Goal: Find contact information: Find contact information

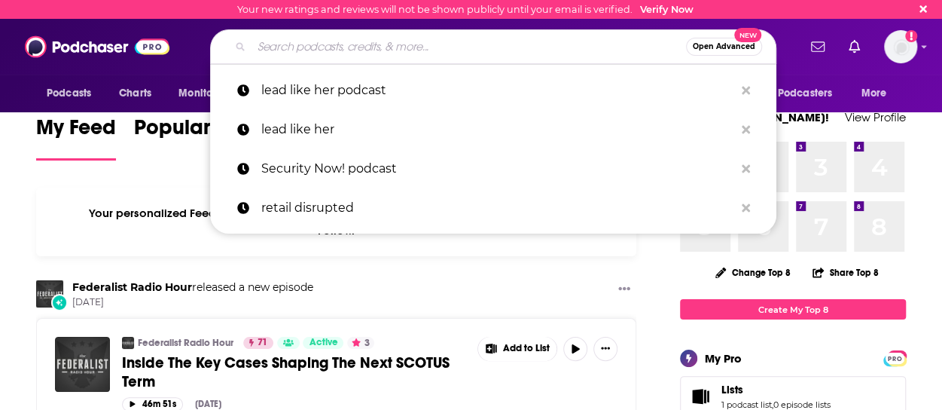
click at [379, 58] on input "Search podcasts, credits, & more..." at bounding box center [468, 47] width 434 height 24
paste input "Nexus: A Claroty Podcast"
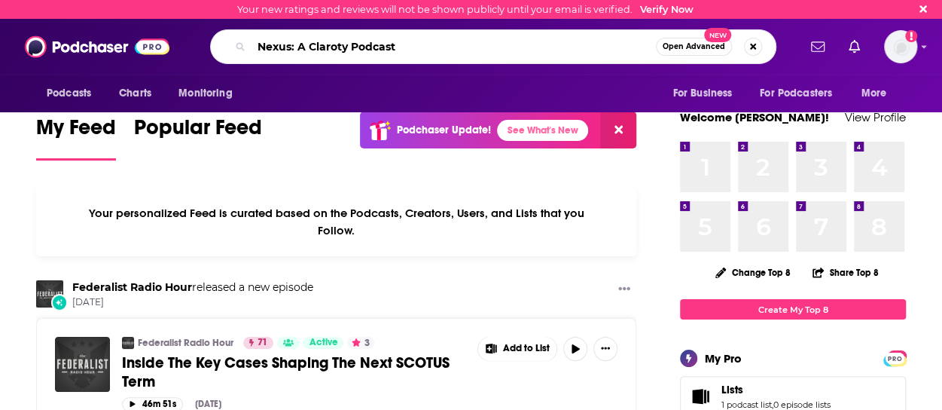
type input "Nexus: A Claroty Podcast"
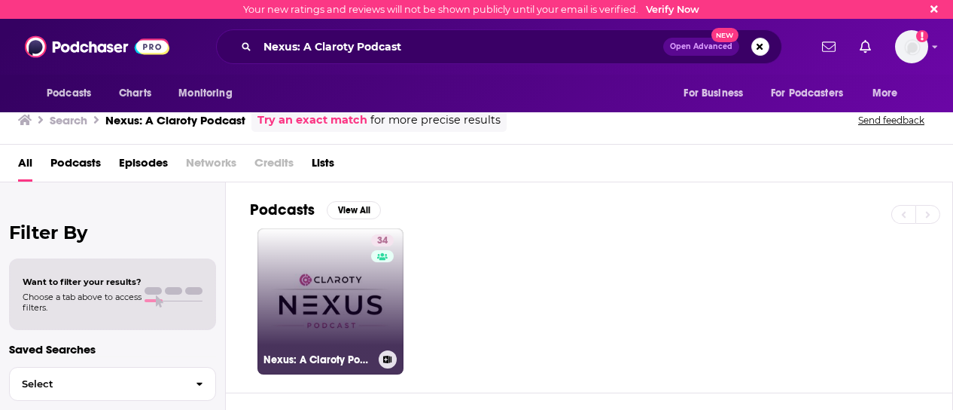
click at [351, 253] on link "34 Nexus: A Claroty Podcast" at bounding box center [331, 301] width 146 height 146
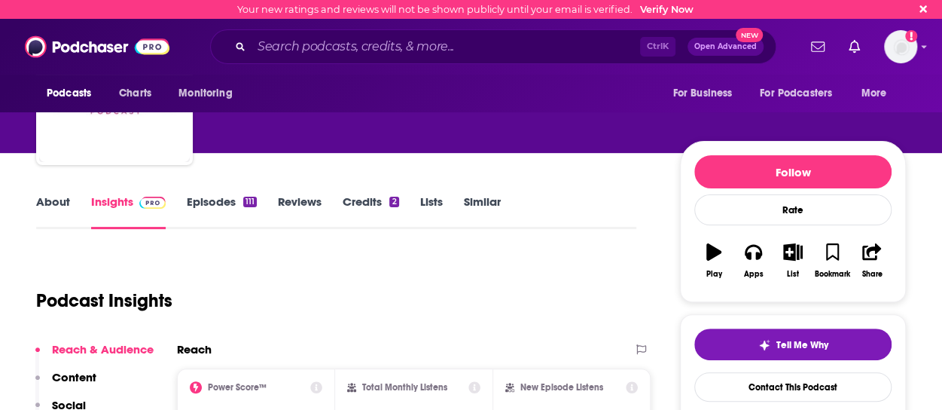
scroll to position [154, 0]
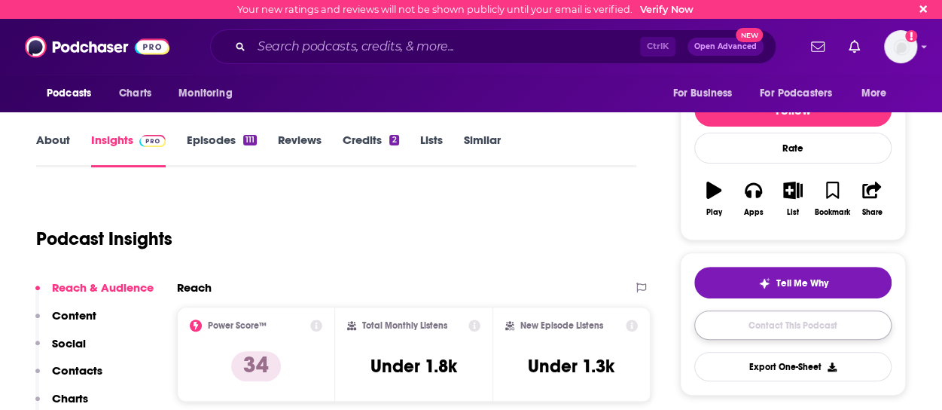
click at [717, 323] on link "Contact This Podcast" at bounding box center [792, 324] width 197 height 29
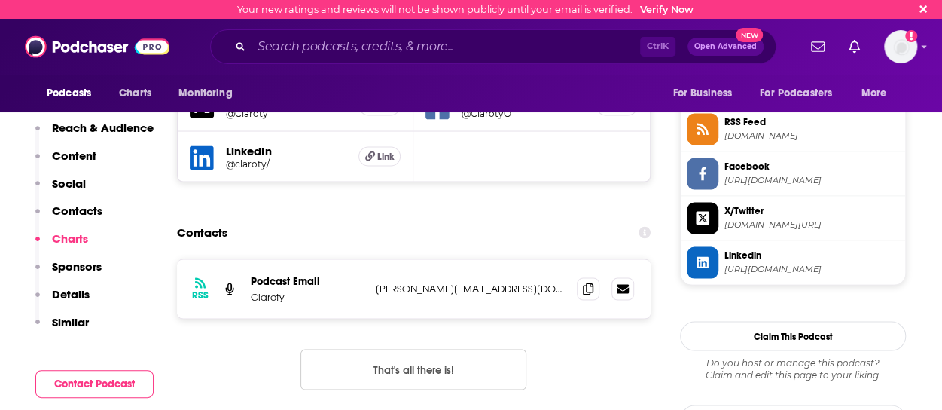
scroll to position [1321, 0]
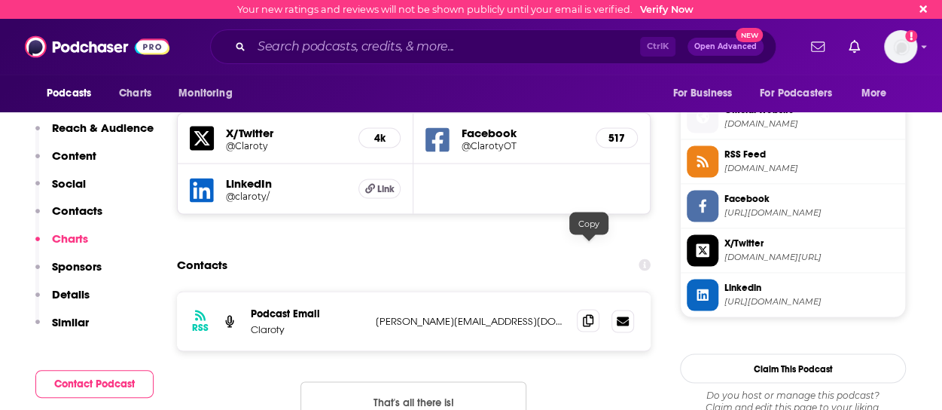
click at [593, 314] on icon at bounding box center [588, 320] width 11 height 12
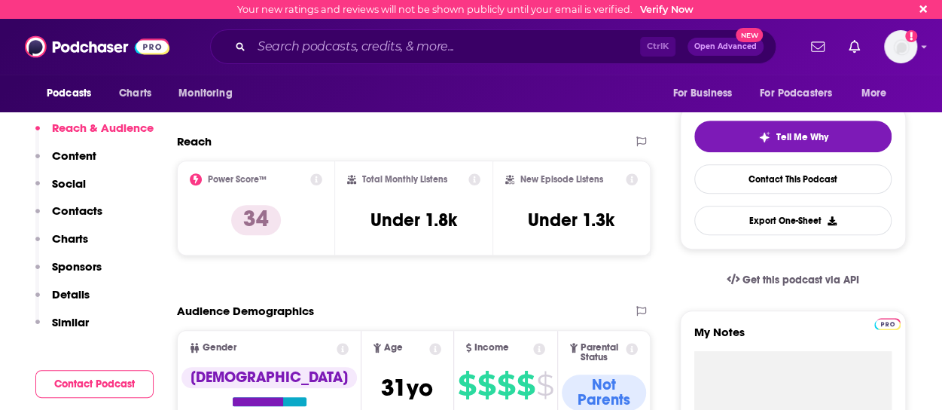
scroll to position [302, 0]
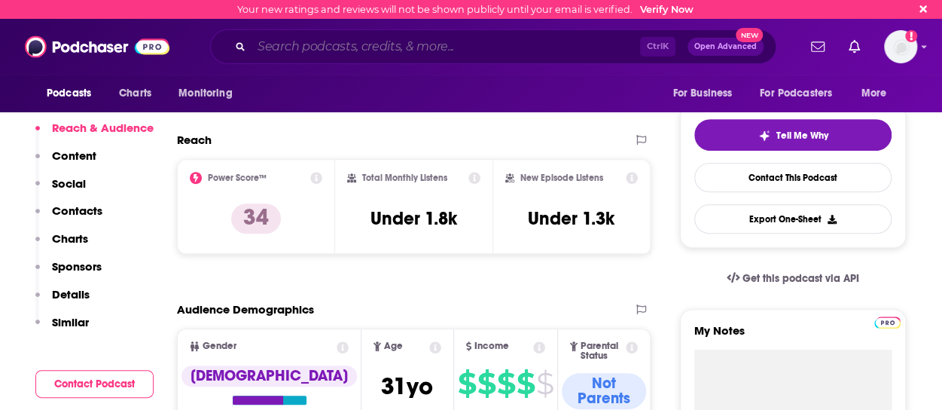
click at [355, 56] on input "Search podcasts, credits, & more..." at bounding box center [445, 47] width 389 height 24
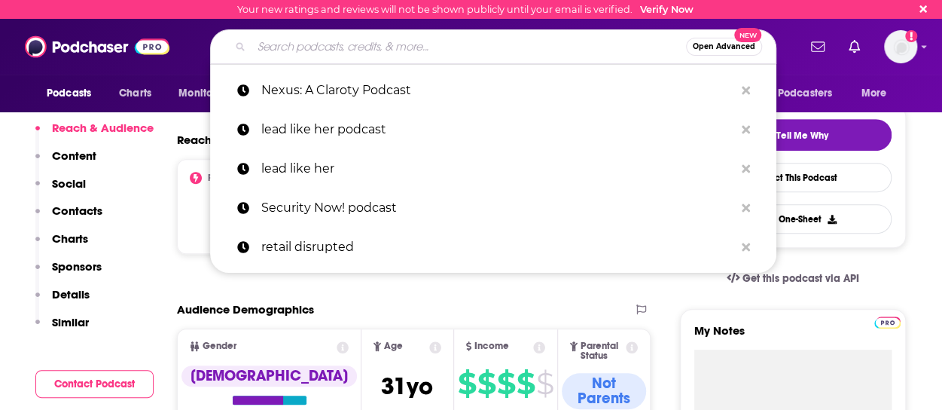
paste input "Cloud Security Podcast"
type input "Cloud Security Podcast"
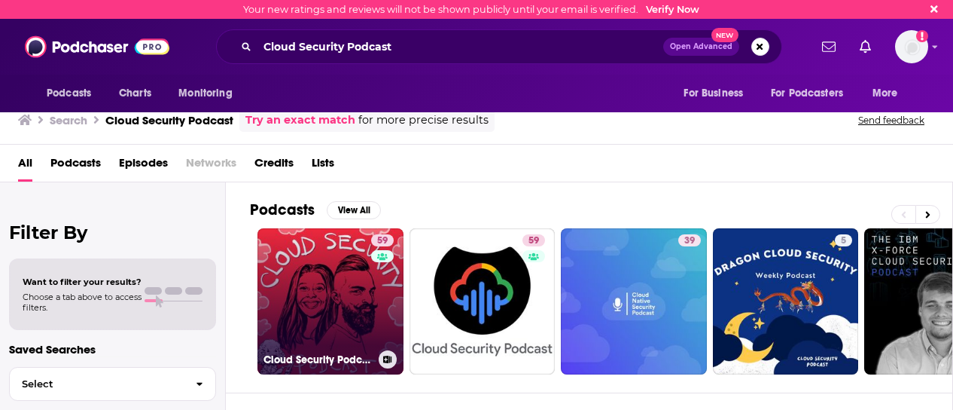
click at [331, 276] on link "59 Cloud Security Podcast" at bounding box center [331, 301] width 146 height 146
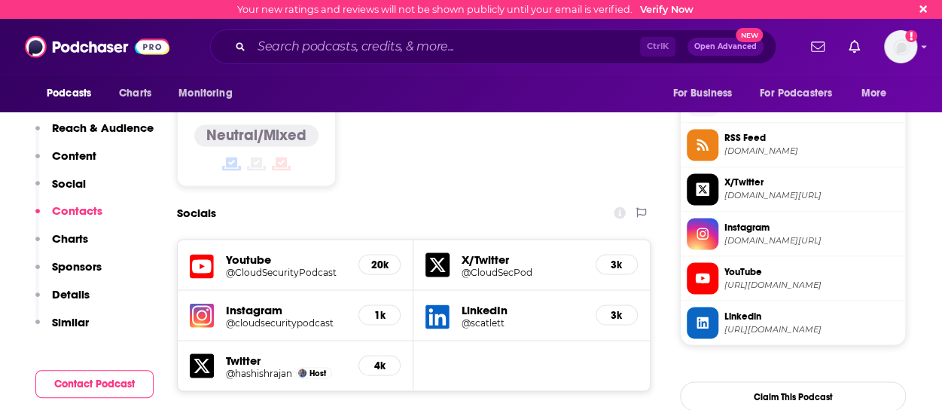
scroll to position [1268, 0]
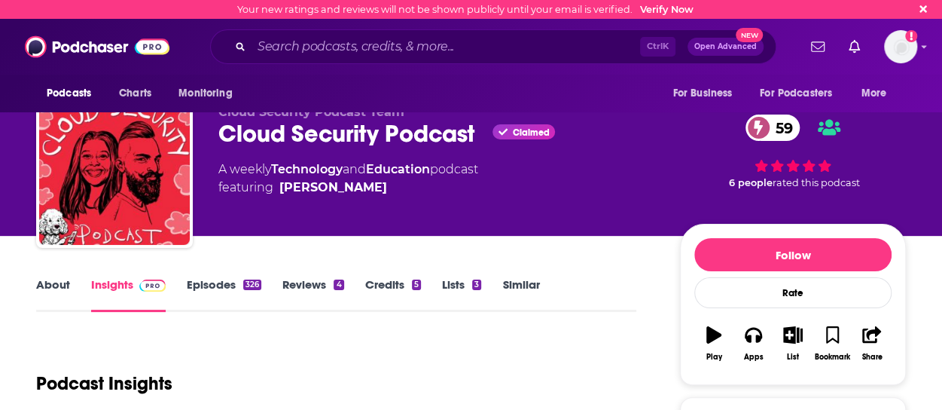
scroll to position [0, 0]
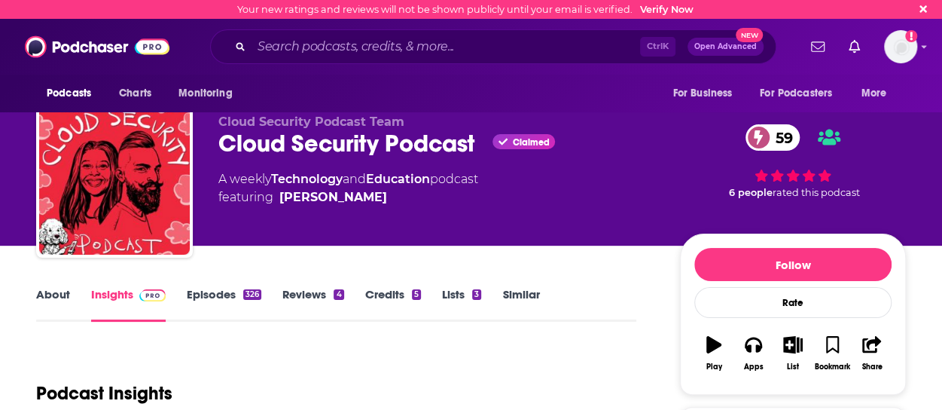
click at [297, 139] on div "Cloud Security Podcast Claimed 59" at bounding box center [436, 143] width 437 height 29
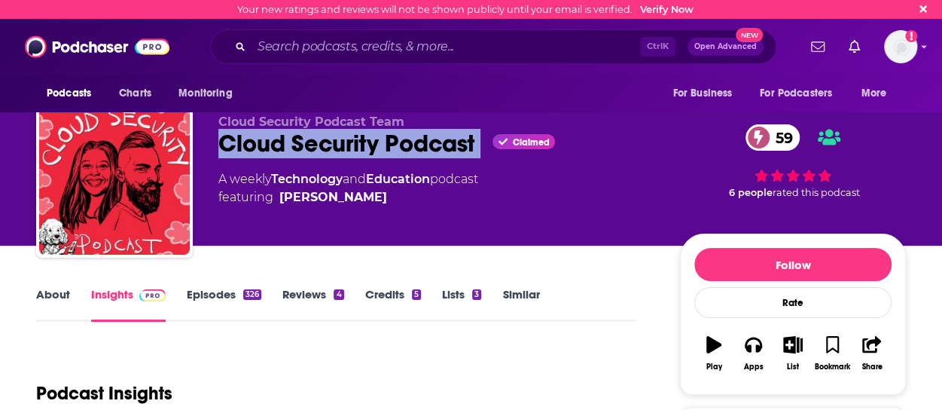
click at [297, 139] on div "Cloud Security Podcast Claimed 59" at bounding box center [436, 143] width 437 height 29
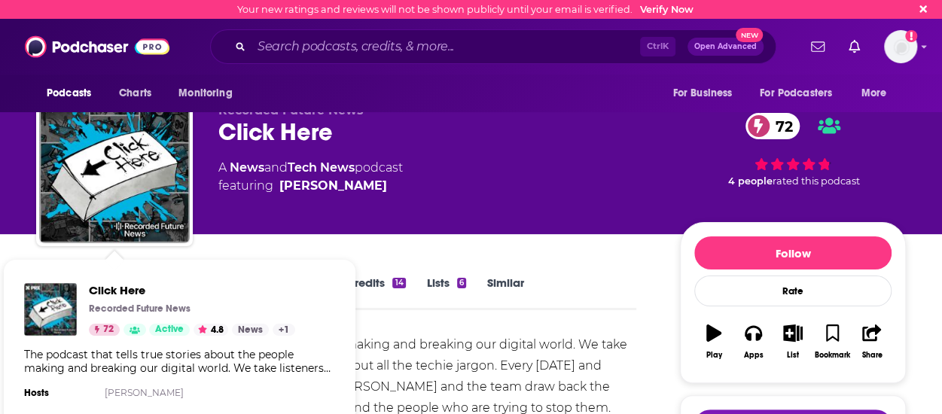
scroll to position [11, 0]
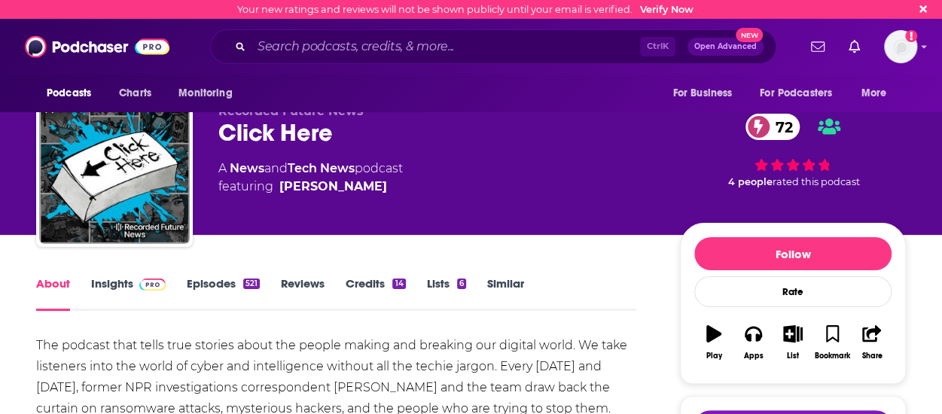
drag, startPoint x: 361, startPoint y: 187, endPoint x: 265, endPoint y: 179, distance: 96.7
click at [265, 179] on span "featuring Dina Raston" at bounding box center [310, 187] width 184 height 18
click at [386, 183] on span "featuring Dina Raston" at bounding box center [310, 187] width 184 height 18
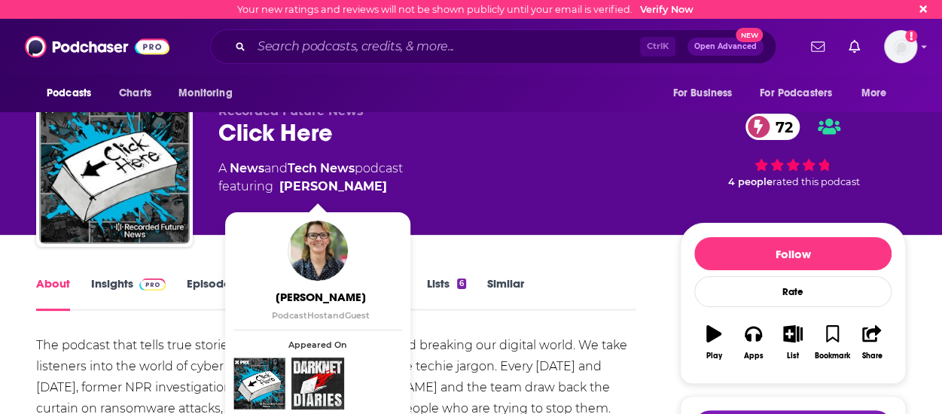
click at [346, 298] on span "Dina Raston" at bounding box center [320, 297] width 169 height 14
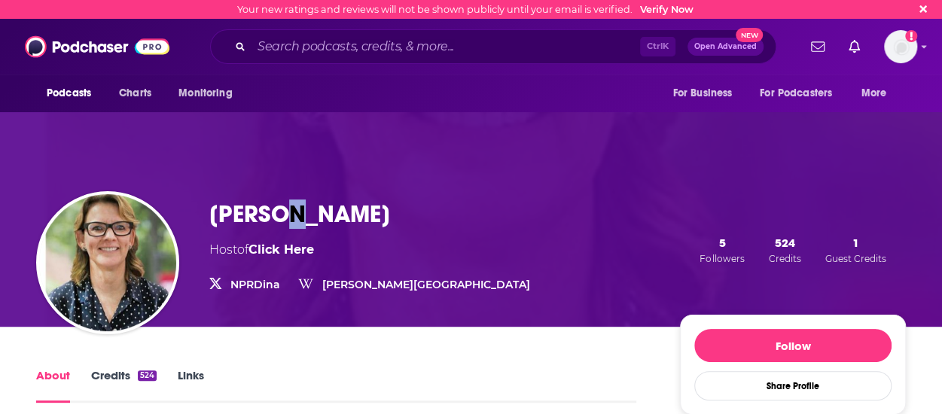
drag, startPoint x: 293, startPoint y: 222, endPoint x: 284, endPoint y: 208, distance: 16.9
click at [284, 208] on h1 "Dina Raston" at bounding box center [299, 214] width 181 height 29
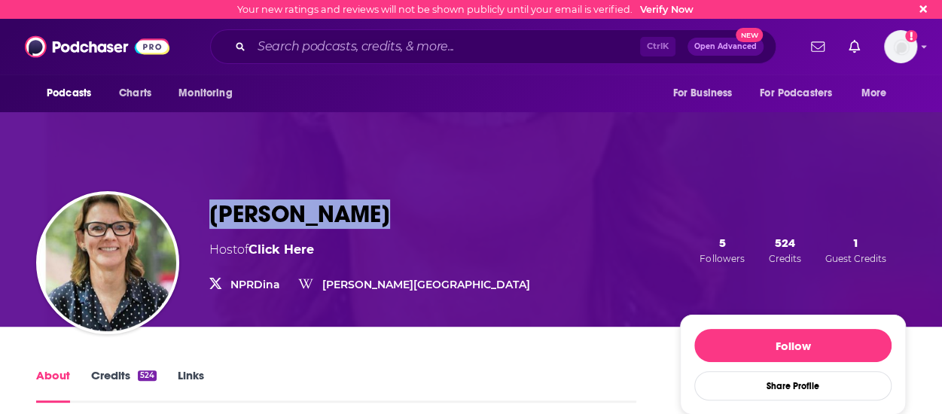
click at [284, 208] on h1 "Dina Raston" at bounding box center [299, 214] width 181 height 29
